Goal: Information Seeking & Learning: Find specific fact

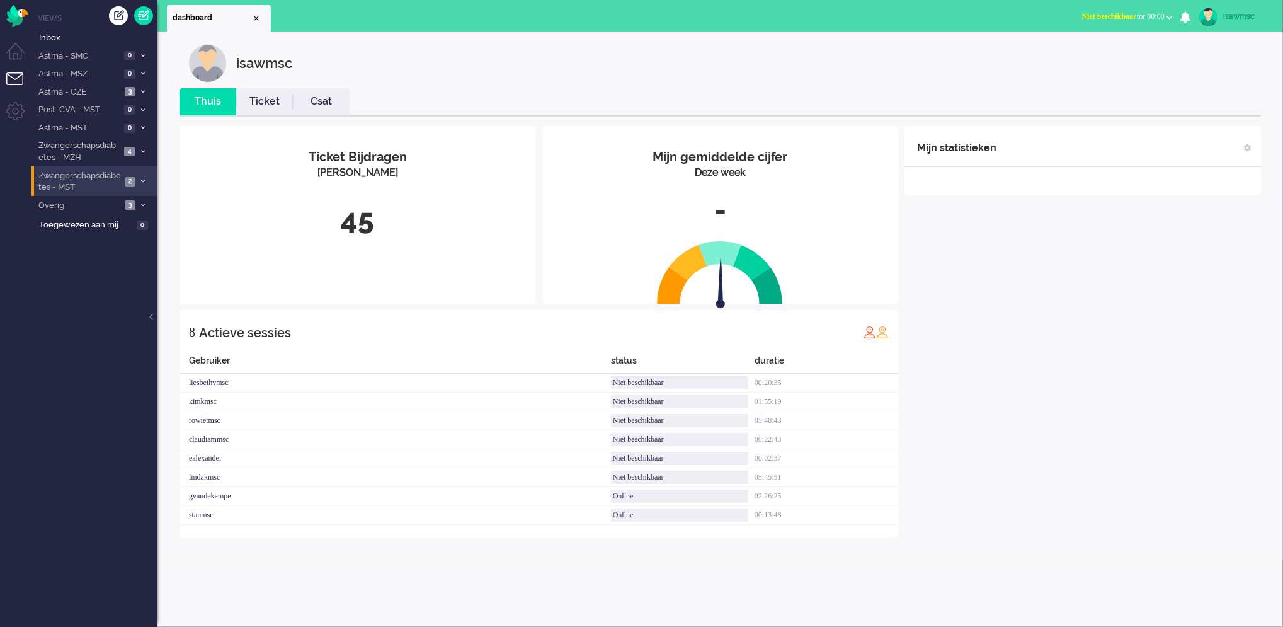
click at [144, 179] on icon at bounding box center [143, 181] width 4 height 4
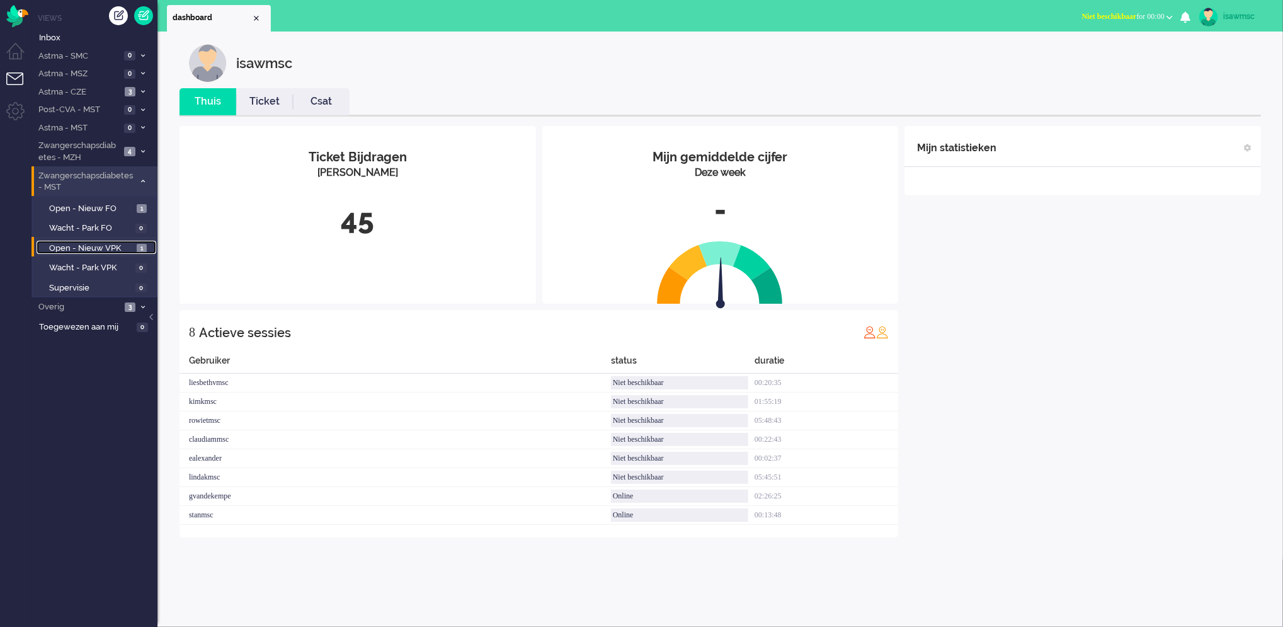
click at [132, 245] on span "Open - Nieuw VPK" at bounding box center [91, 248] width 84 height 12
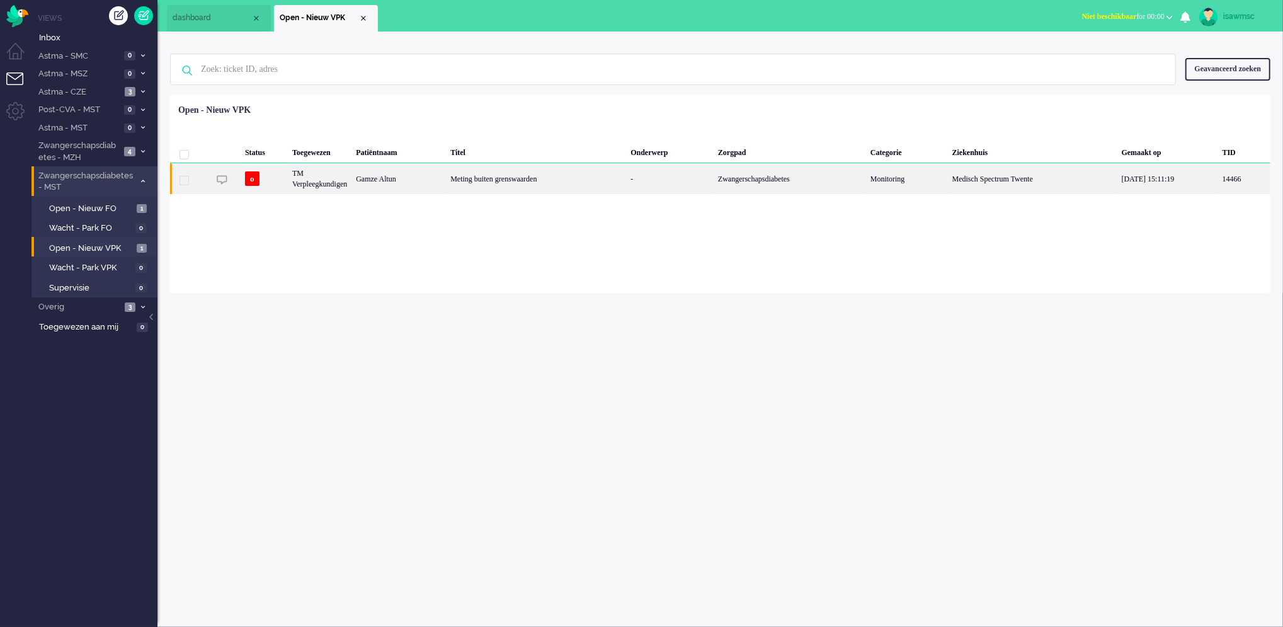
click at [464, 178] on div "Meting buiten grenswaarden" at bounding box center [536, 178] width 180 height 31
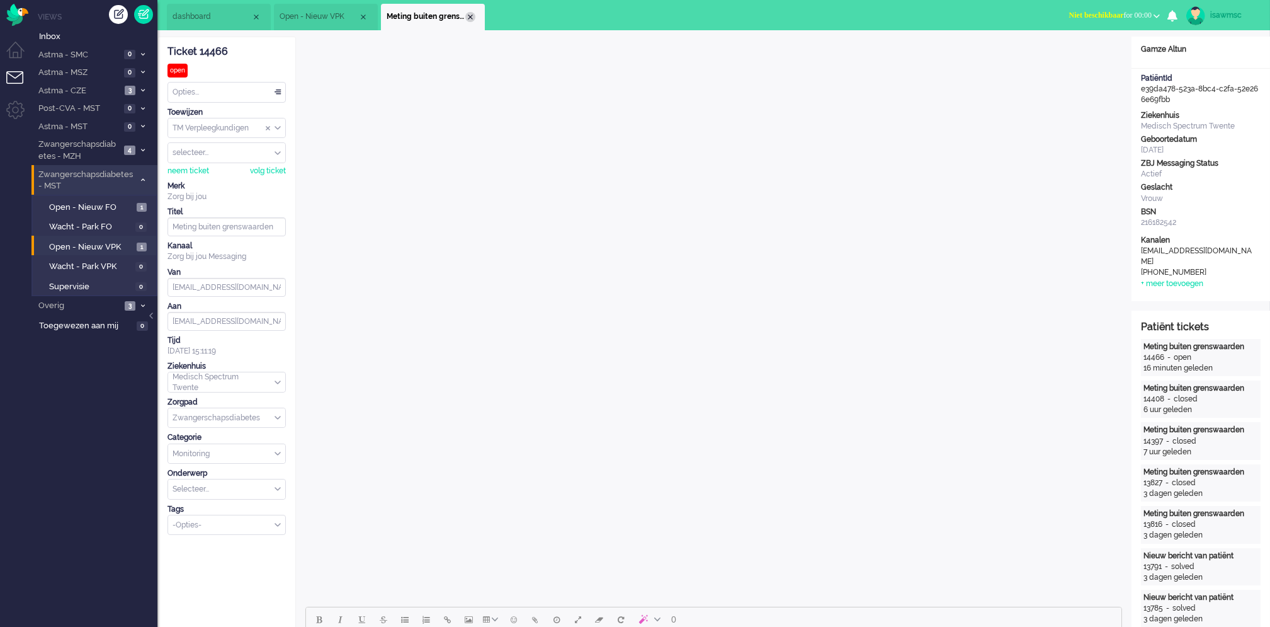
click at [469, 17] on div "Close tab" at bounding box center [470, 17] width 10 height 10
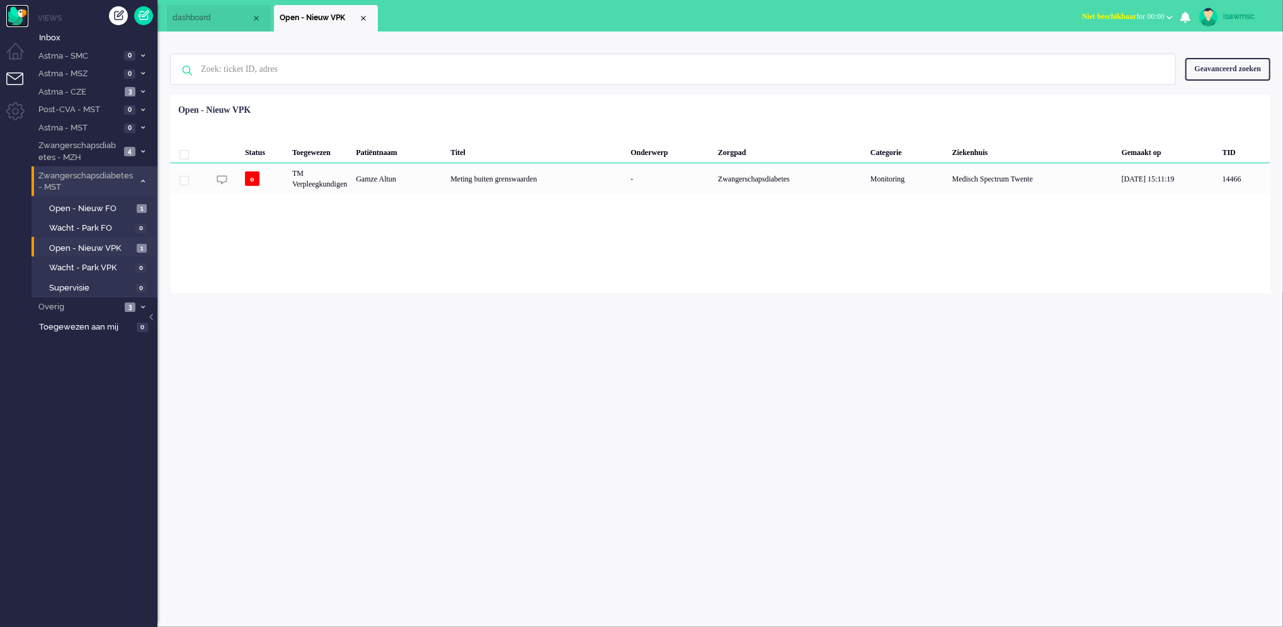
click at [22, 24] on img "Omnidesk" at bounding box center [17, 16] width 22 height 22
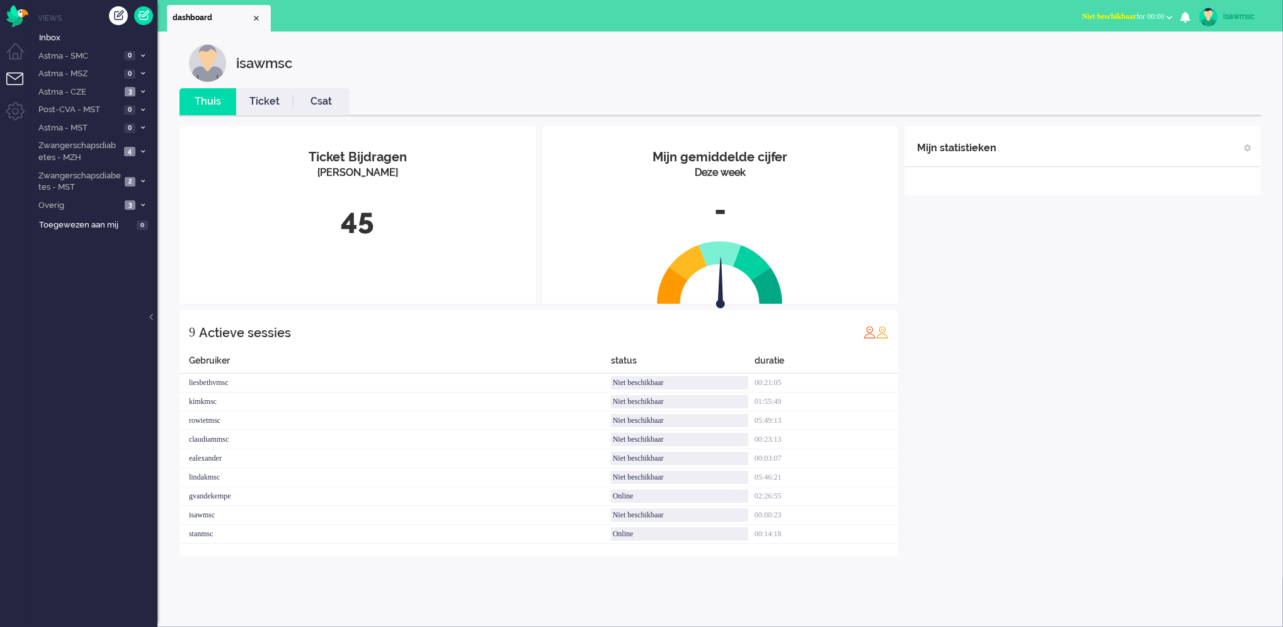
click at [319, 254] on div "Ticket Bijdragen Per Kanaal 45" at bounding box center [357, 197] width 356 height 143
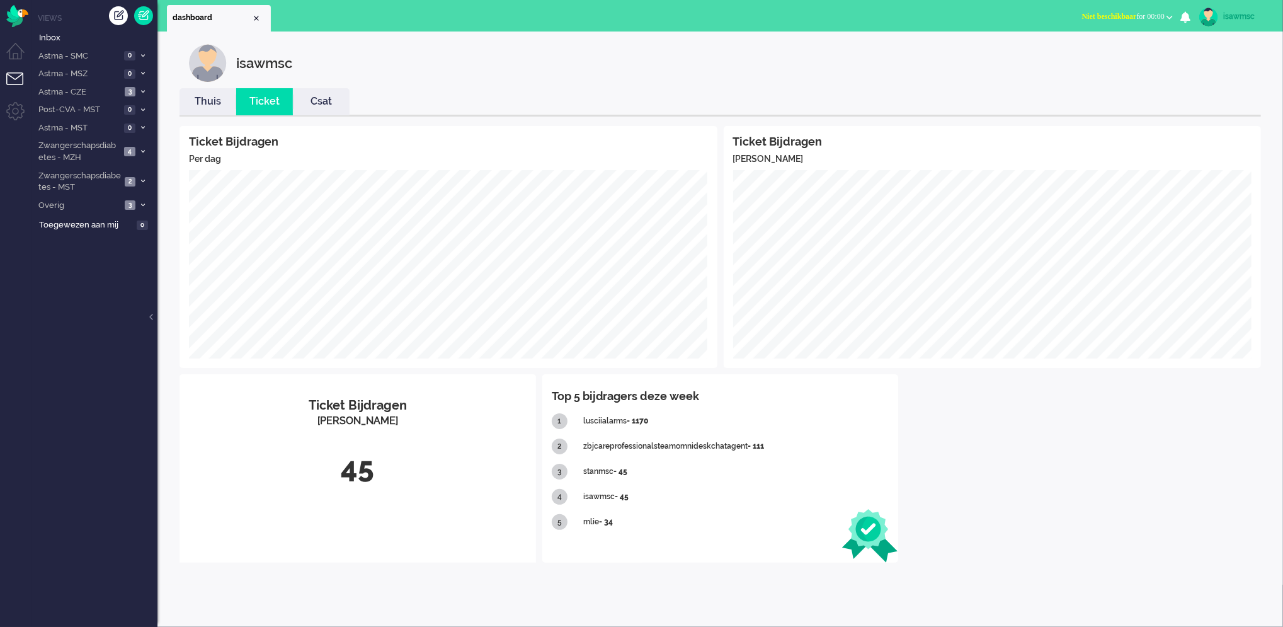
click at [192, 91] on li "Thuis" at bounding box center [207, 101] width 57 height 27
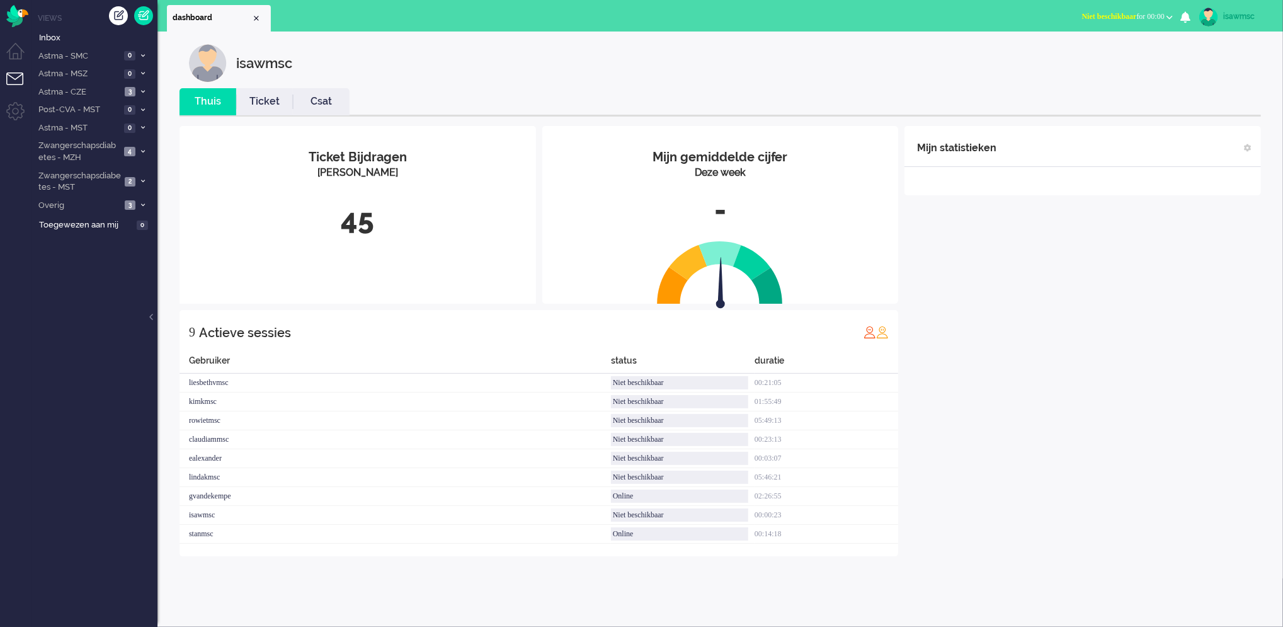
click at [432, 50] on div "isawmsc" at bounding box center [729, 63] width 1081 height 38
click at [1131, 17] on span "Niet beschikbaar for 00:03" at bounding box center [1123, 16] width 83 height 9
click at [1112, 52] on label "Online" at bounding box center [1121, 56] width 100 height 11
click at [1208, 77] on div "isawmsc" at bounding box center [729, 63] width 1081 height 38
click at [1045, 18] on div "dashboard Dashboard X Dashboard Niet beschikbaar Online Outbound pending Online…" at bounding box center [719, 15] width 1125 height 31
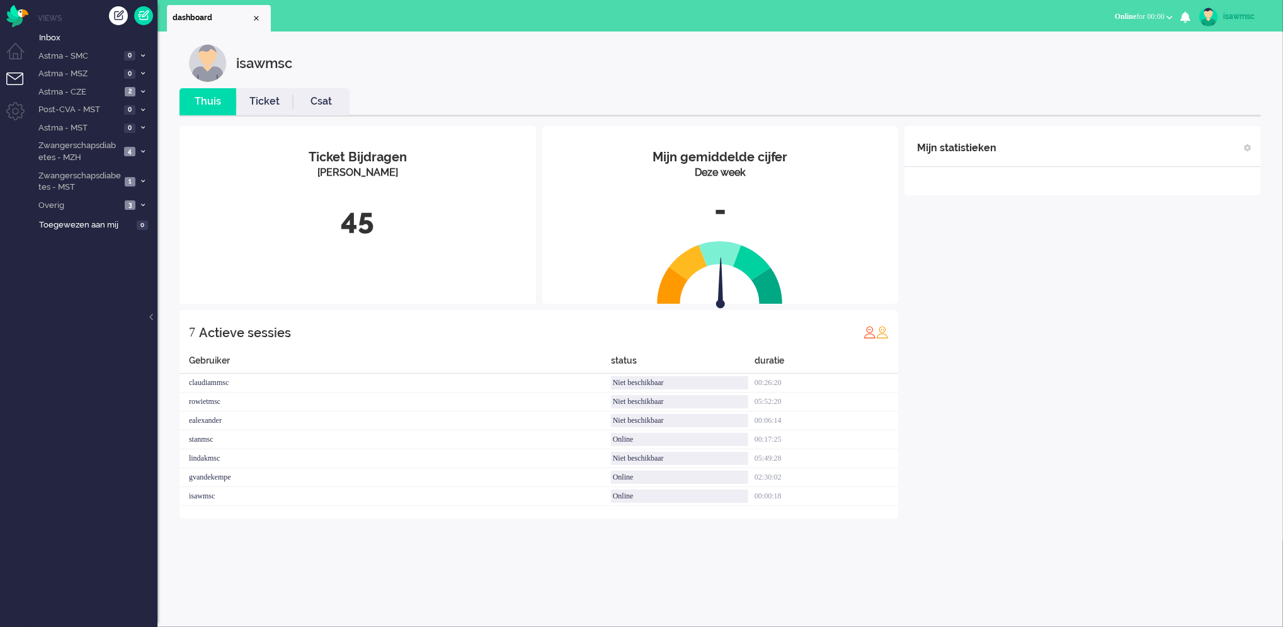
click at [617, 8] on ul "dashboard" at bounding box center [597, 15] width 861 height 31
click at [118, 338] on ul "Views Inbox Astma - SMC 0 Open - Nieuw FO 0 Wacht - Park FO 0" at bounding box center [94, 313] width 126 height 627
click at [465, 103] on ul "Thuis Ticket Csat" at bounding box center [719, 102] width 1081 height 28
click at [105, 182] on span "Zwangerschapsdiabetes - MST" at bounding box center [79, 181] width 84 height 23
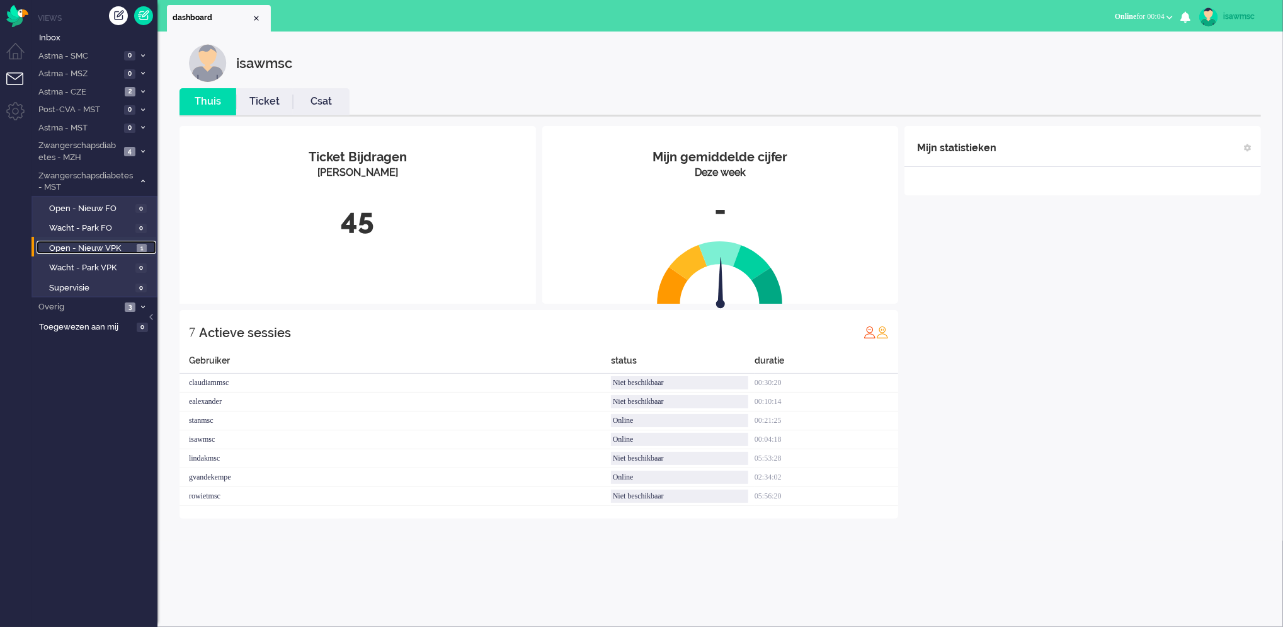
click at [137, 245] on span "1" at bounding box center [142, 248] width 10 height 9
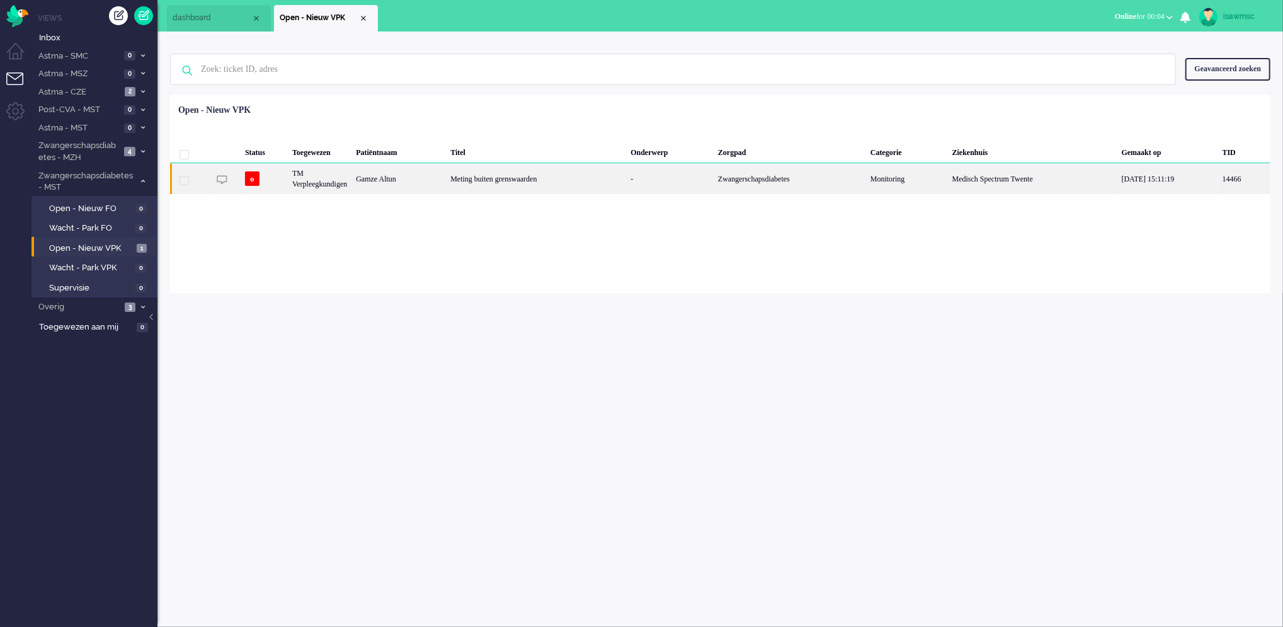
click at [351, 171] on div "TM Verpleegkundigen" at bounding box center [320, 178] width 64 height 31
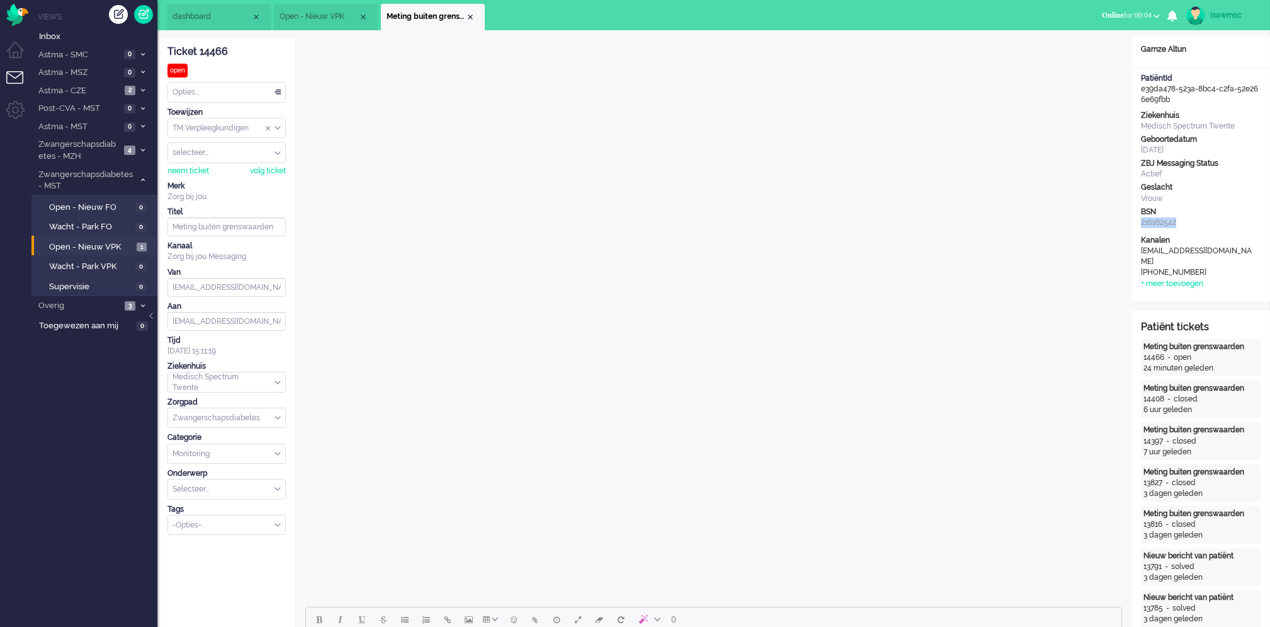
drag, startPoint x: 1179, startPoint y: 224, endPoint x: 1132, endPoint y: 222, distance: 46.6
click at [1132, 222] on div "Ziekenhuis Medisch Spectrum Twente Geboortedatum [DATE] ZBJ Messaging Status Ac…" at bounding box center [1201, 170] width 139 height 120
copy div "216182542"
click at [118, 93] on span "Astma - CZE" at bounding box center [79, 91] width 84 height 12
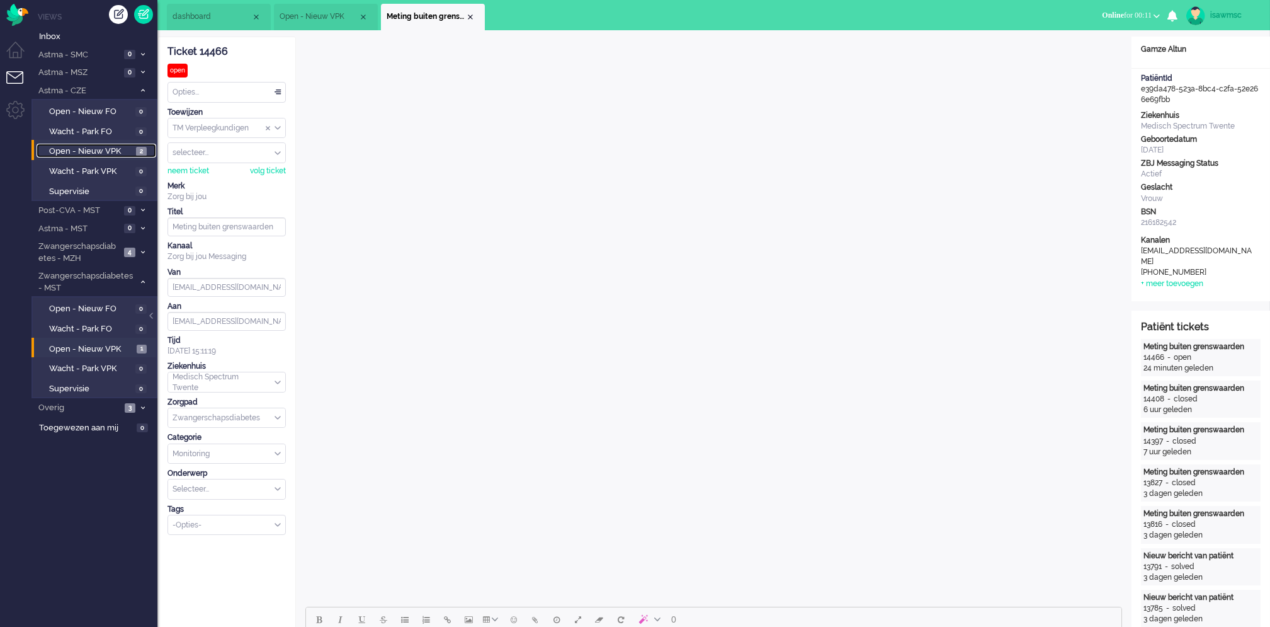
click at [127, 152] on span "Open - Nieuw VPK" at bounding box center [91, 151] width 84 height 12
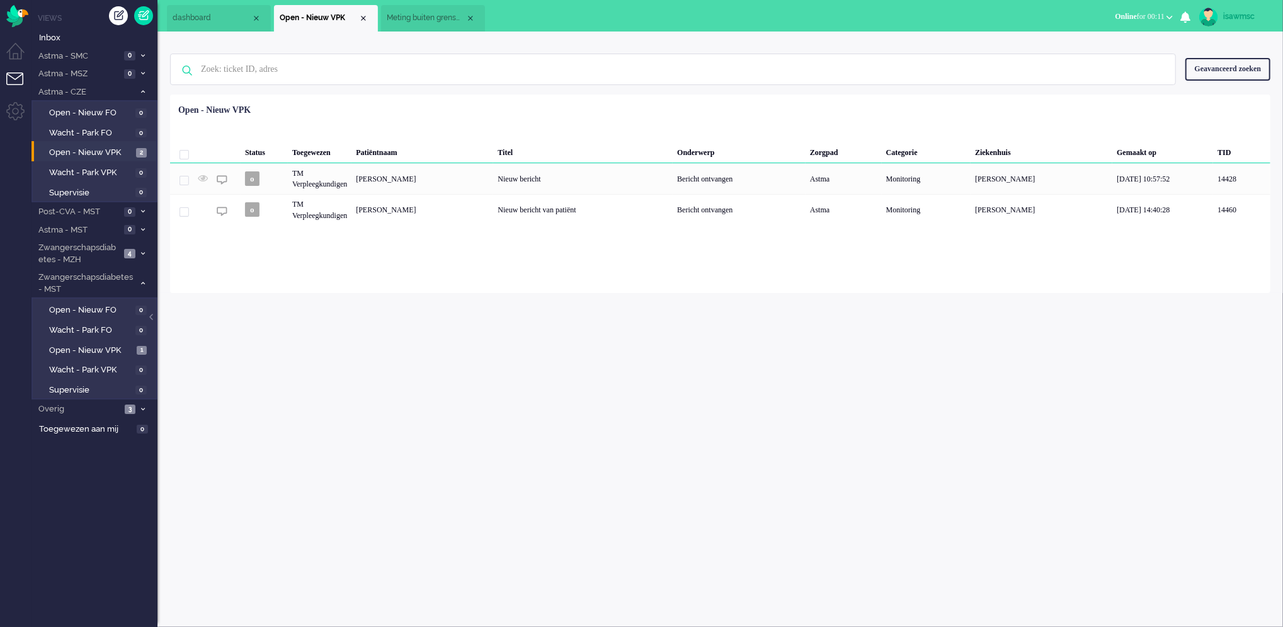
click at [370, 108] on div "Status Toegewezen Patiëntnaam Titel Onderwerp Zorgpad [PERSON_NAME] Gemaakt op …" at bounding box center [720, 162] width 1100 height 127
click at [555, 109] on div "Status Toegewezen Patiëntnaam Titel Onderwerp Zorgpad [PERSON_NAME] Gemaakt op …" at bounding box center [720, 162] width 1100 height 127
click at [471, 15] on div "Close tab" at bounding box center [470, 18] width 10 height 10
click at [486, 403] on div "isawmsc Thuis Ticket Csat Mijn gemiddelde cijfer Deze week - Ticket Bijdragen P…" at bounding box center [719, 328] width 1125 height 595
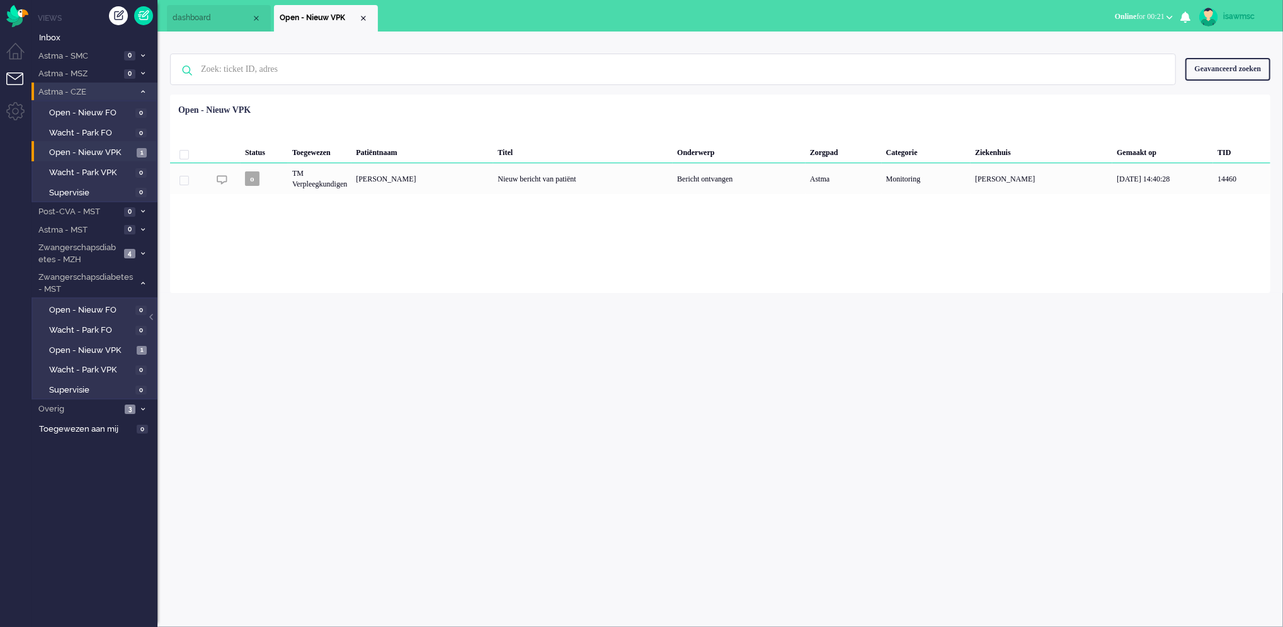
click at [149, 92] on li "Astma - CZE 1" at bounding box center [94, 92] width 126 height 18
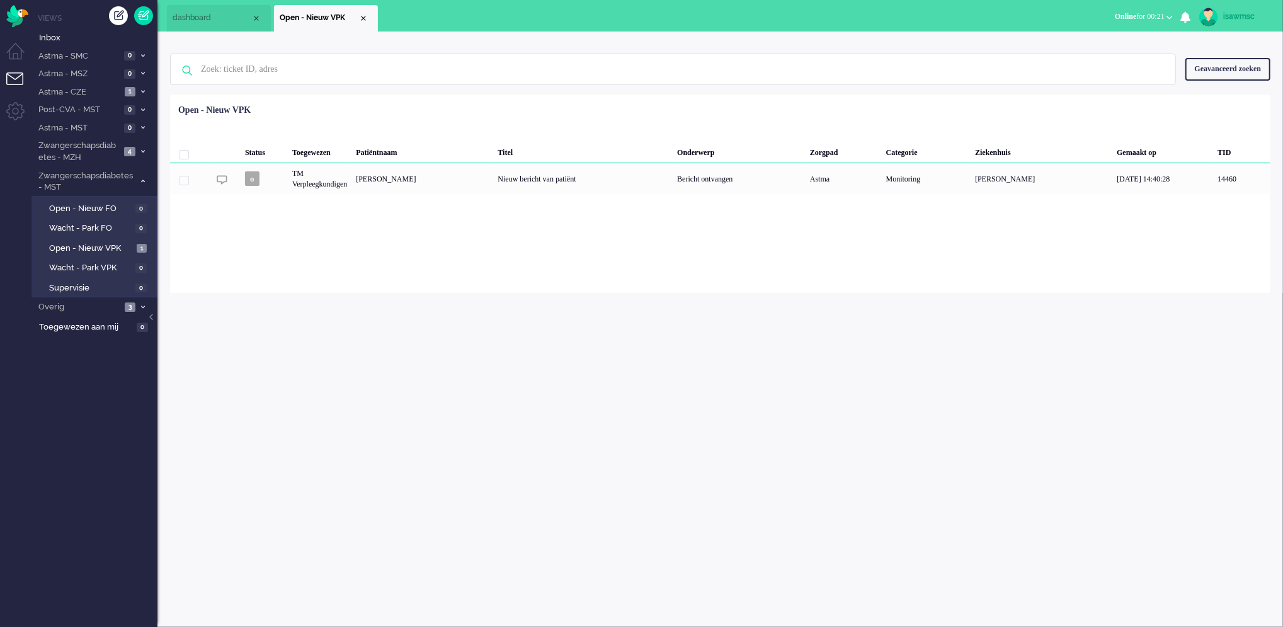
click at [220, 296] on div "isawmsc Thuis Ticket Csat Mijn gemiddelde cijfer Deze week - Ticket Bijdragen P…" at bounding box center [719, 328] width 1125 height 595
click at [516, 331] on div "isawmsc Thuis Ticket Csat Mijn gemiddelde cijfer Deze week - Ticket Bijdragen P…" at bounding box center [719, 328] width 1125 height 595
click at [138, 50] on li "Astma - SMC 0" at bounding box center [94, 56] width 126 height 18
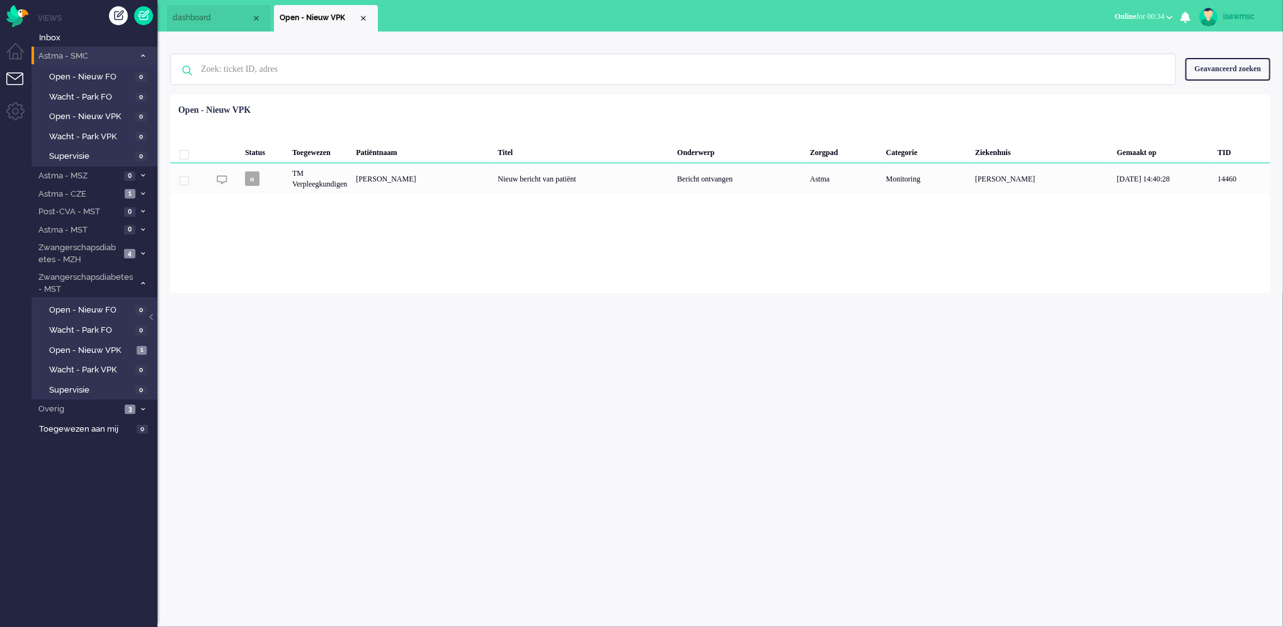
click at [138, 50] on li "Astma - SMC 0" at bounding box center [94, 56] width 126 height 18
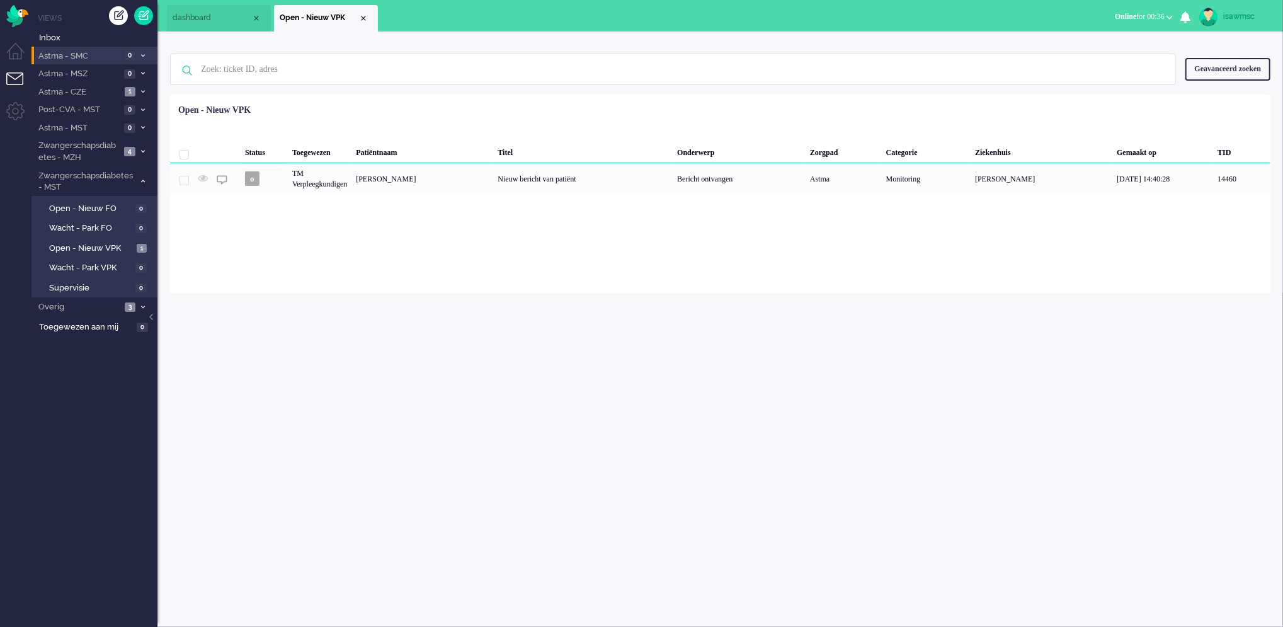
click at [136, 57] on li "Astma - SMC 0" at bounding box center [94, 56] width 126 height 18
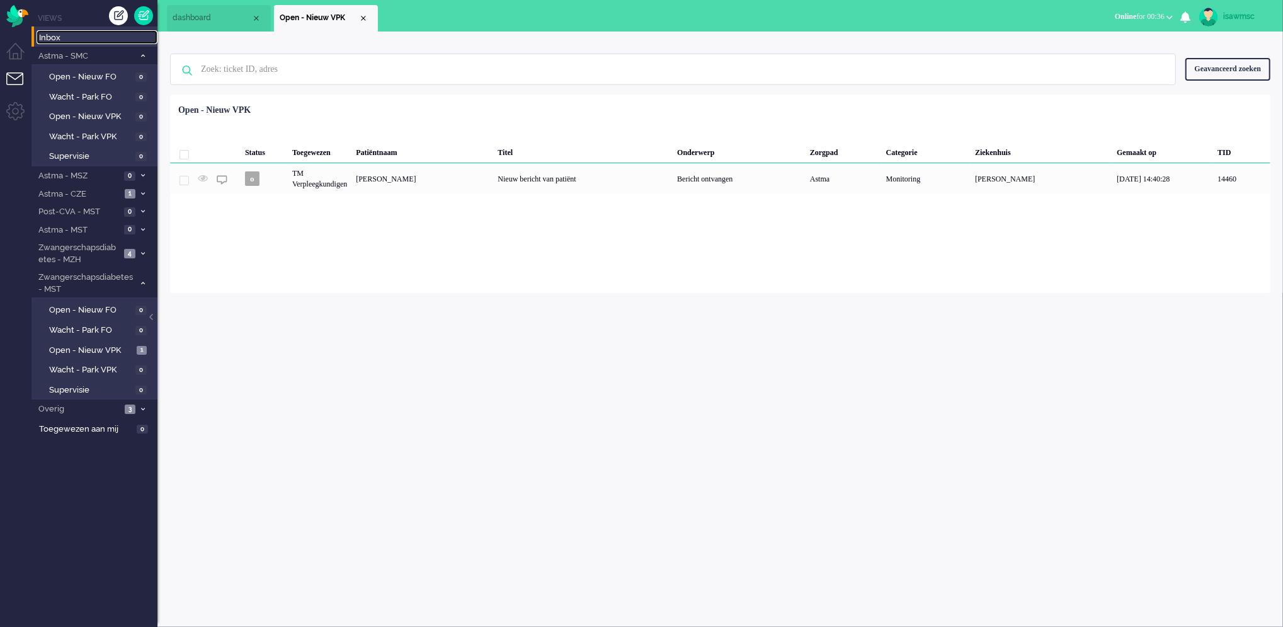
click at [95, 36] on span "Inbox" at bounding box center [98, 38] width 118 height 12
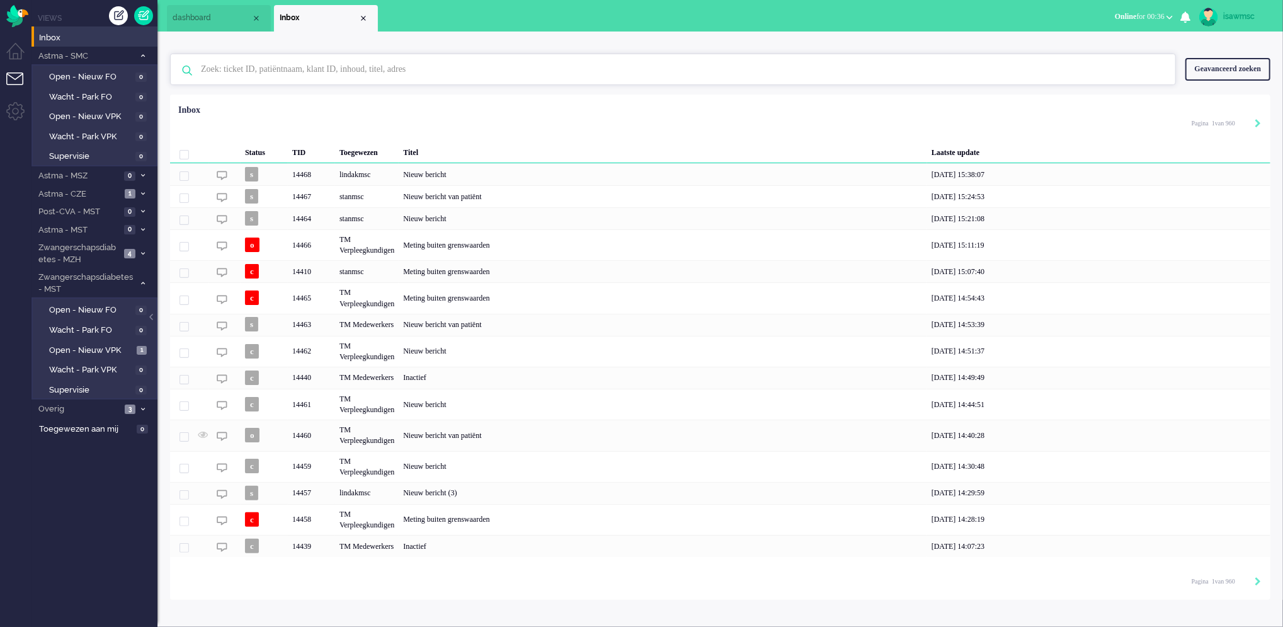
click at [274, 79] on input "text" at bounding box center [674, 69] width 967 height 30
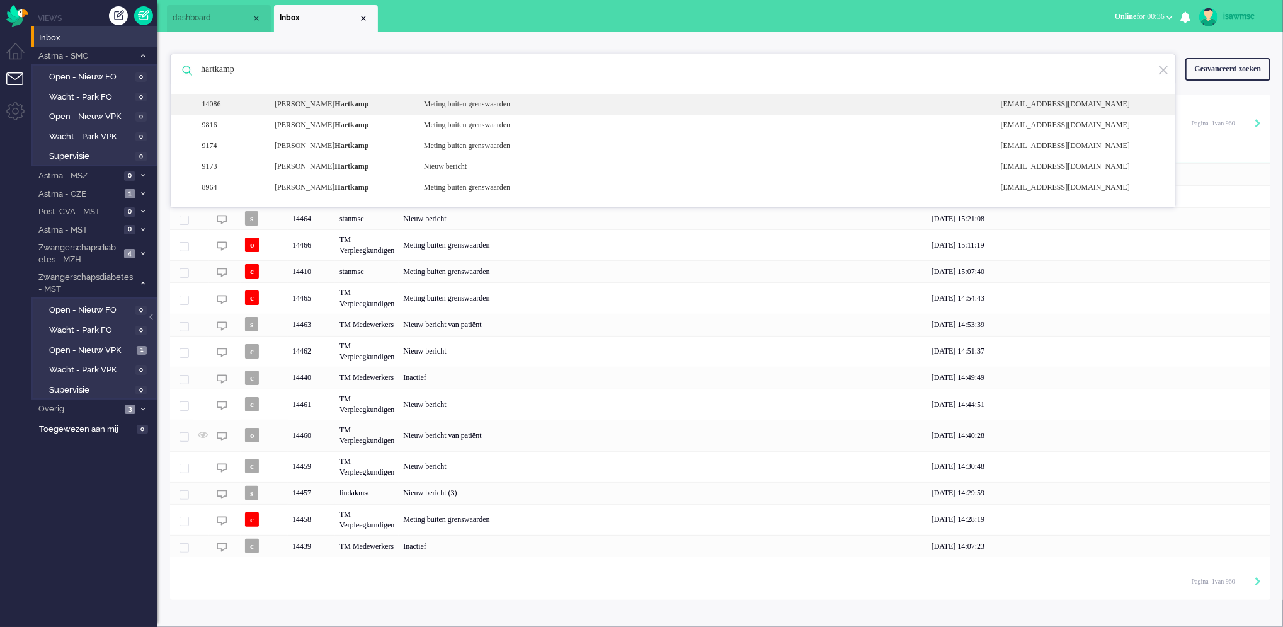
type input "hartkamp"
click at [343, 103] on b "Hartkamp" at bounding box center [351, 104] width 34 height 9
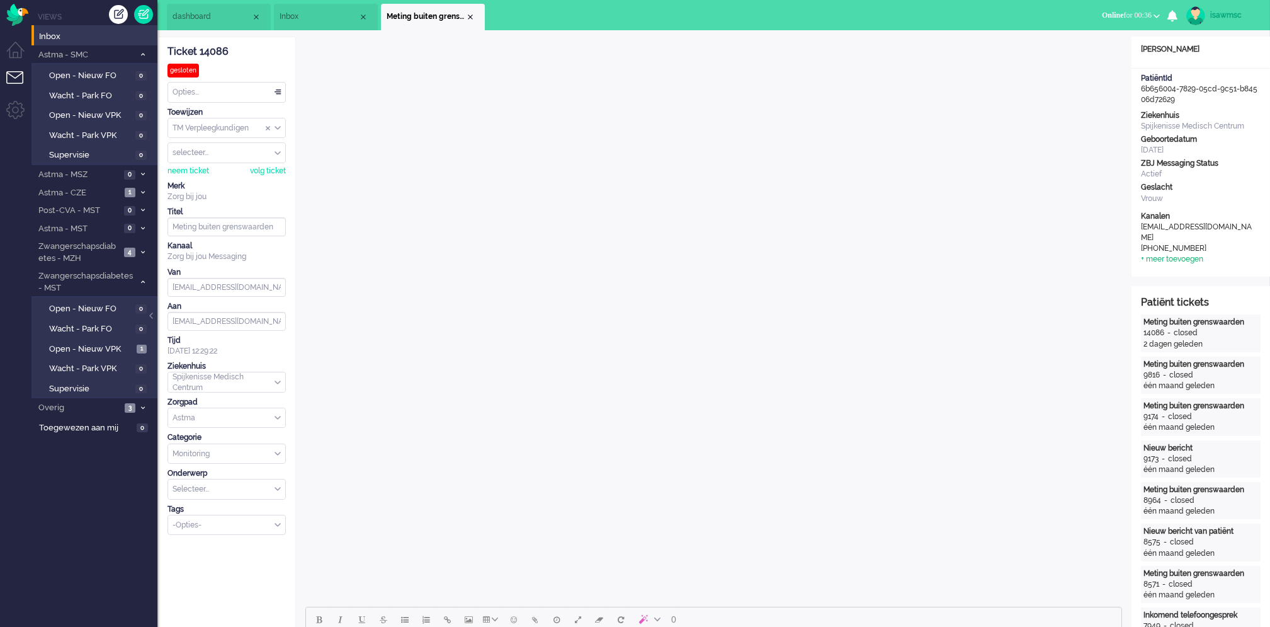
click at [1175, 254] on div "+ meer toevoegen" at bounding box center [1172, 259] width 62 height 11
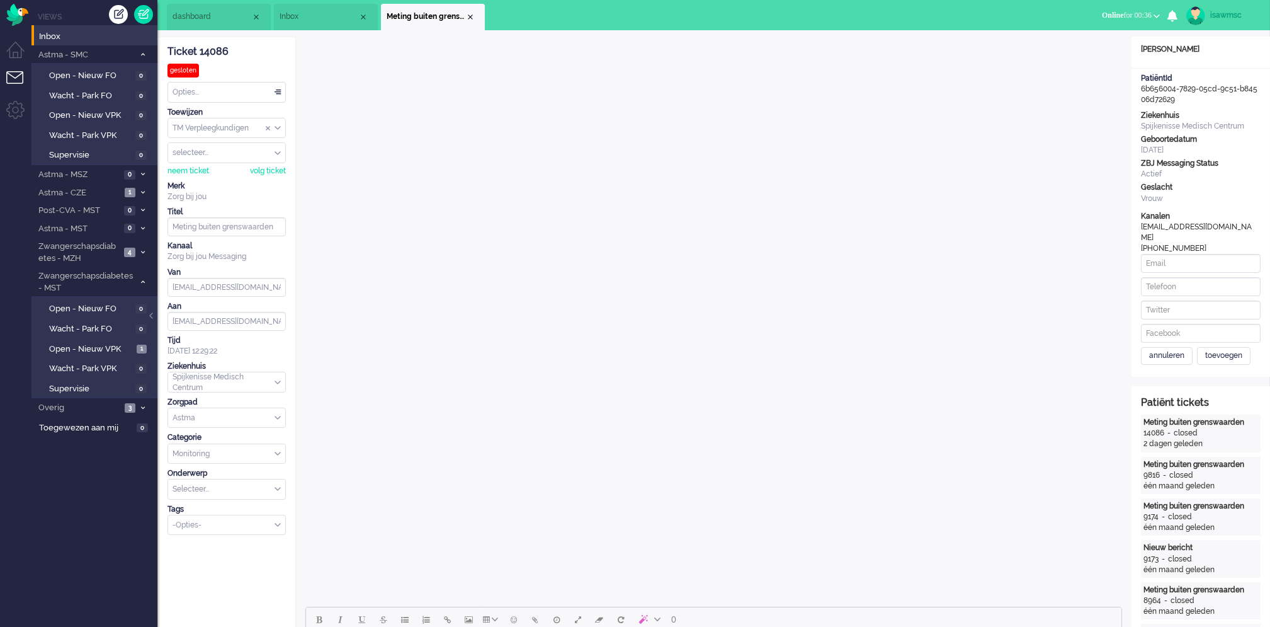
click at [1178, 348] on div "annuleren" at bounding box center [1167, 356] width 52 height 18
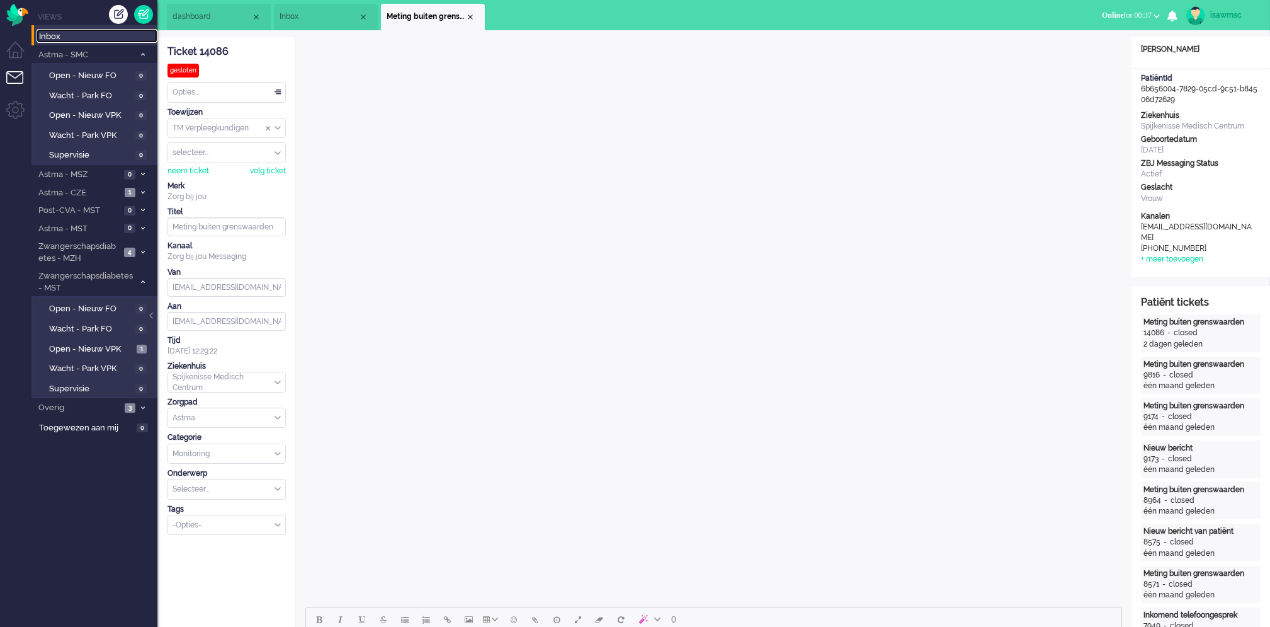
click at [94, 30] on link "Inbox" at bounding box center [97, 36] width 121 height 14
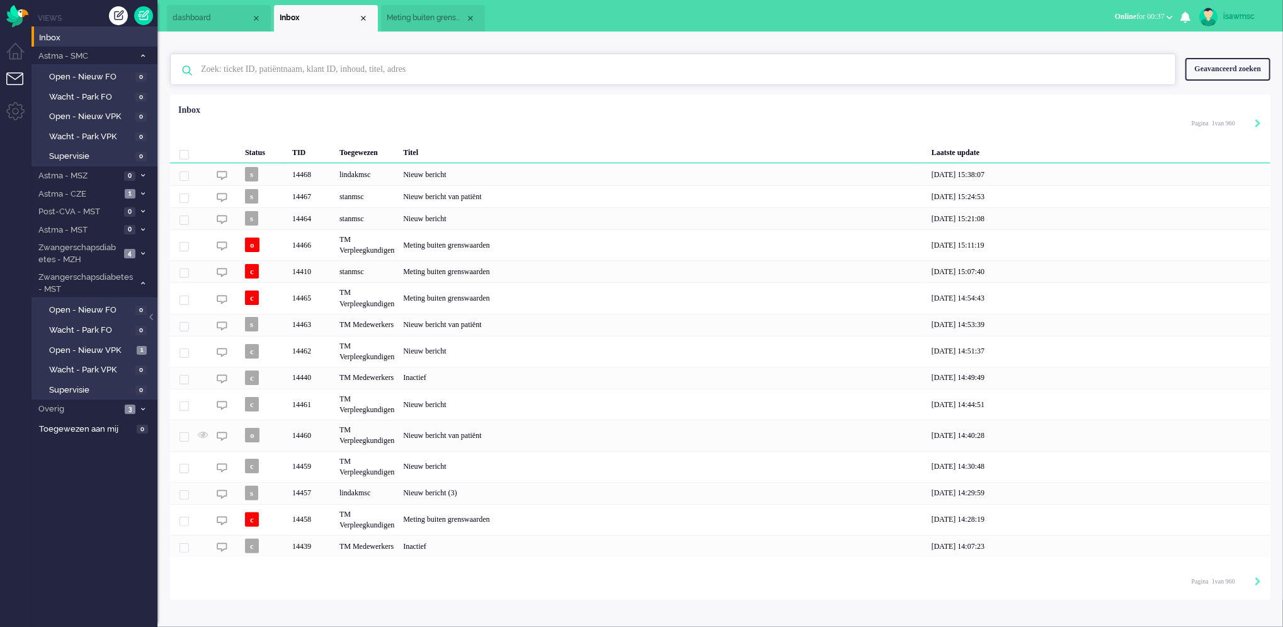
click at [285, 78] on input "text" at bounding box center [674, 69] width 967 height 30
type input "rietdijk"
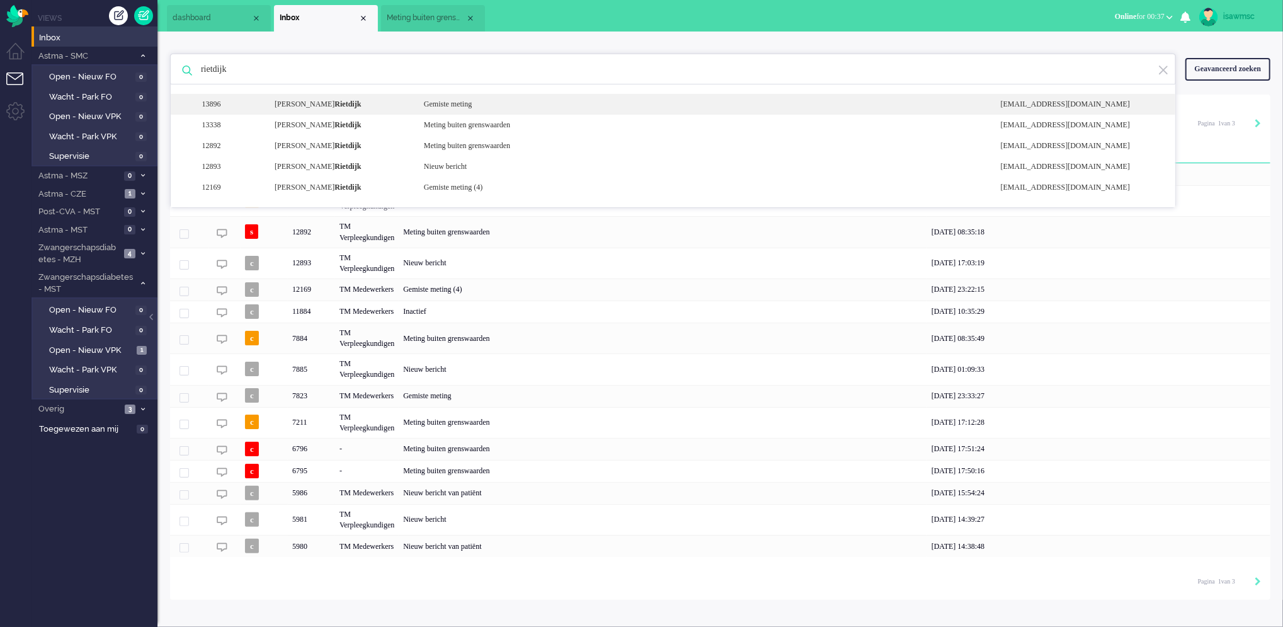
click at [316, 105] on div "[PERSON_NAME]" at bounding box center [339, 104] width 149 height 11
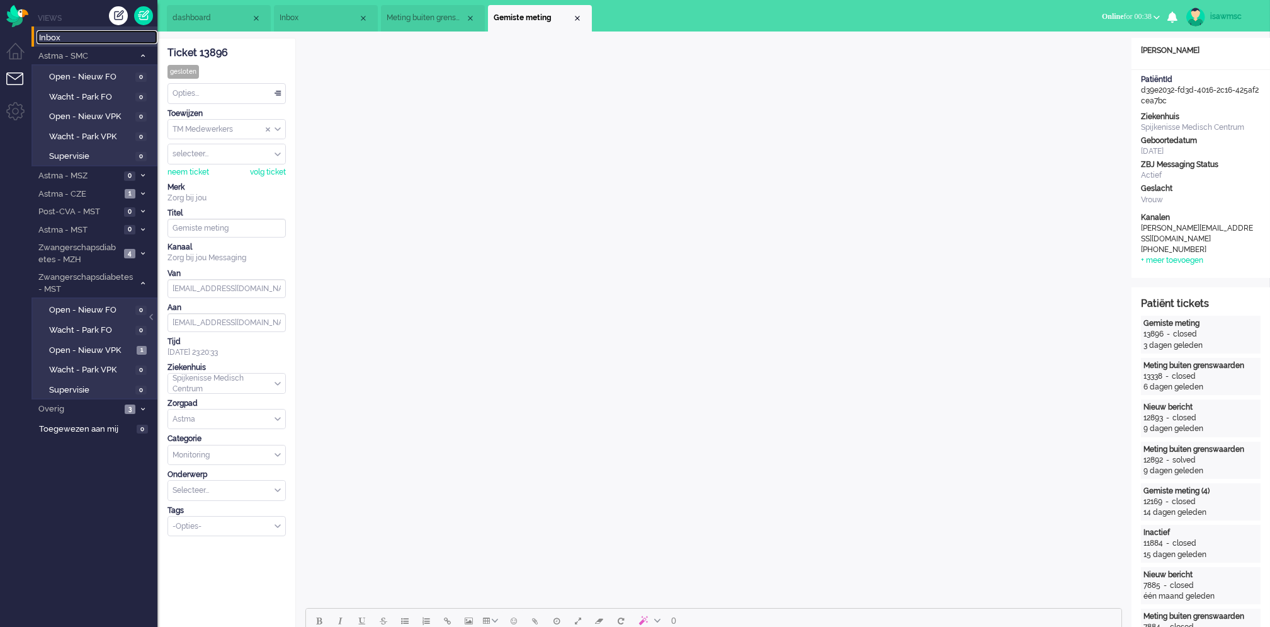
click at [82, 42] on span "Inbox" at bounding box center [98, 38] width 118 height 12
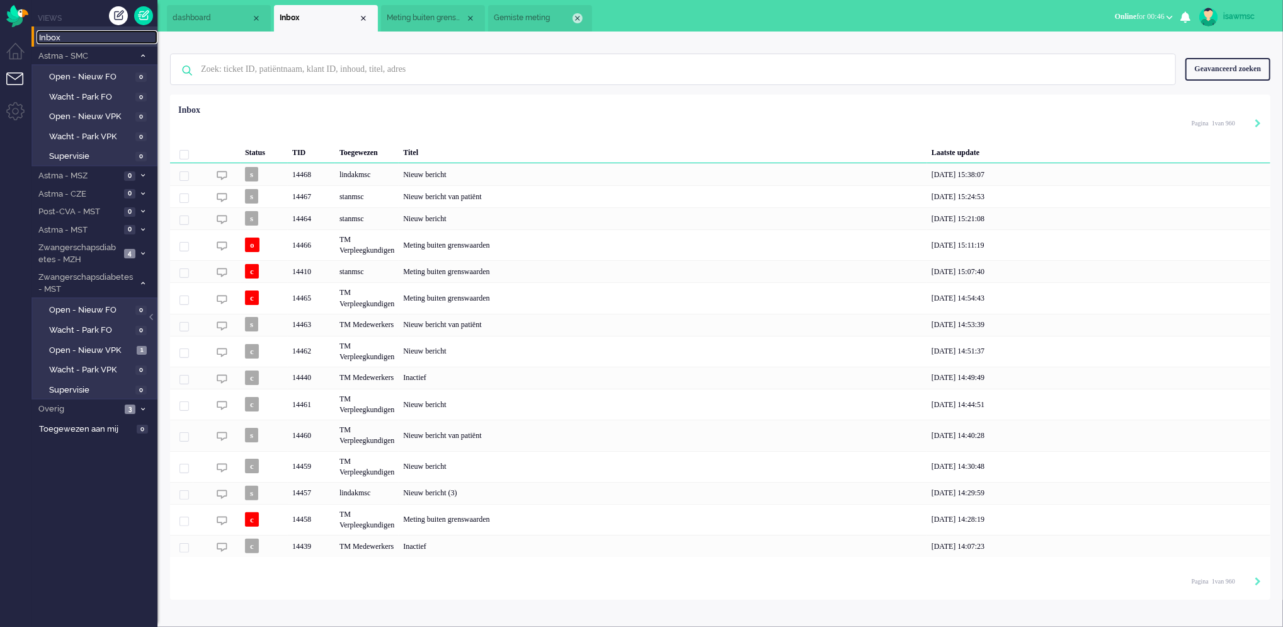
click at [576, 20] on div "Close tab" at bounding box center [577, 18] width 10 height 10
click at [467, 15] on div "Close tab" at bounding box center [470, 18] width 10 height 10
click at [467, 15] on ul "dashboard Inbox" at bounding box center [597, 15] width 861 height 31
click at [1142, 18] on span "Online for 01:02" at bounding box center [1140, 16] width 50 height 9
click at [1106, 45] on label "Niet beschikbaar" at bounding box center [1121, 42] width 100 height 11
